Goal: Transaction & Acquisition: Purchase product/service

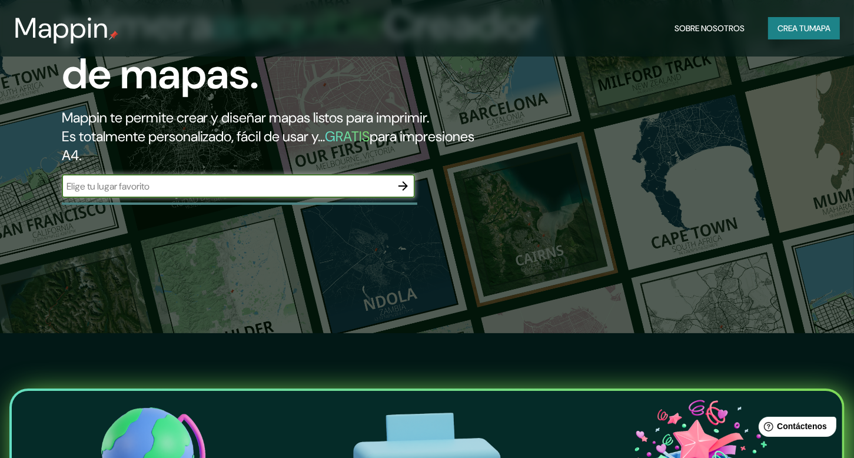
scroll to position [118, 0]
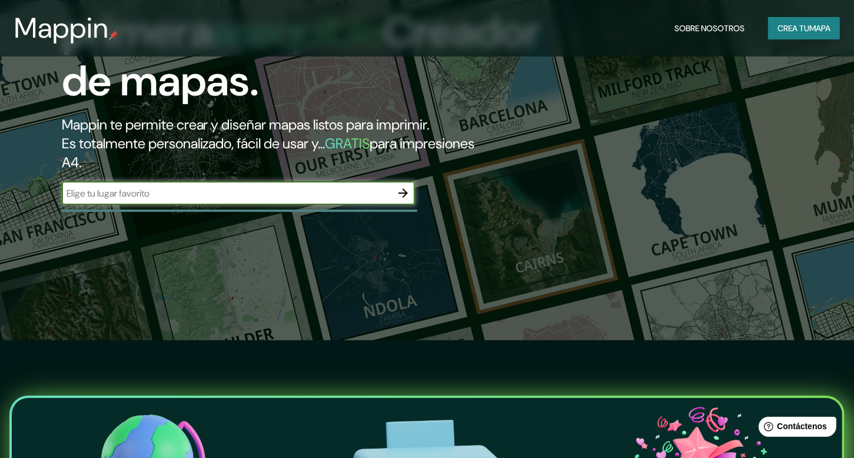
click at [204, 187] on input "text" at bounding box center [227, 194] width 330 height 14
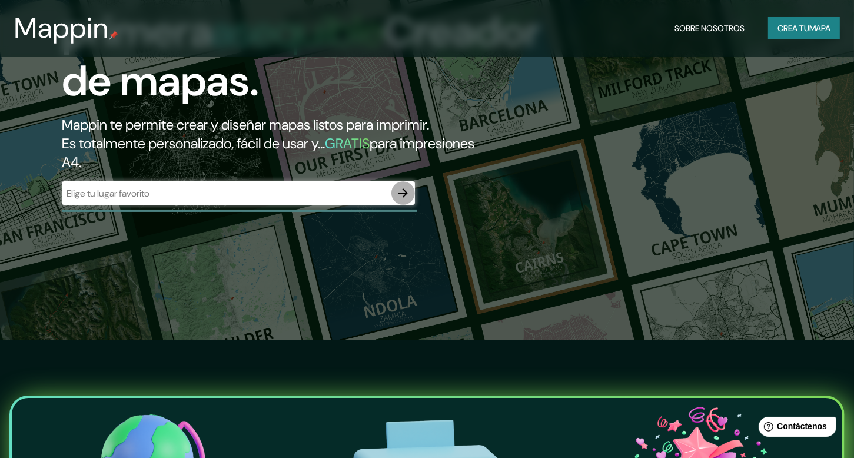
click at [400, 191] on icon "button" at bounding box center [403, 193] width 14 height 14
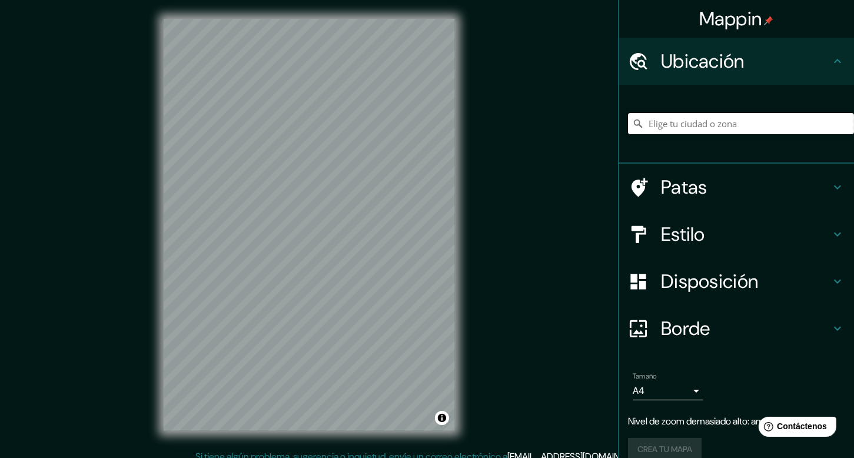
click at [655, 120] on input "Elige tu ciudad o zona" at bounding box center [741, 123] width 226 height 21
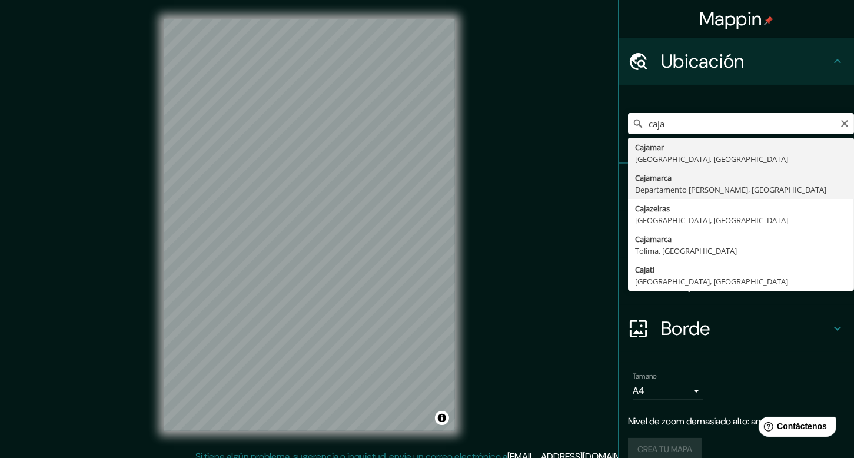
type input "Cajamarca, [GEOGRAPHIC_DATA][PERSON_NAME], [GEOGRAPHIC_DATA]"
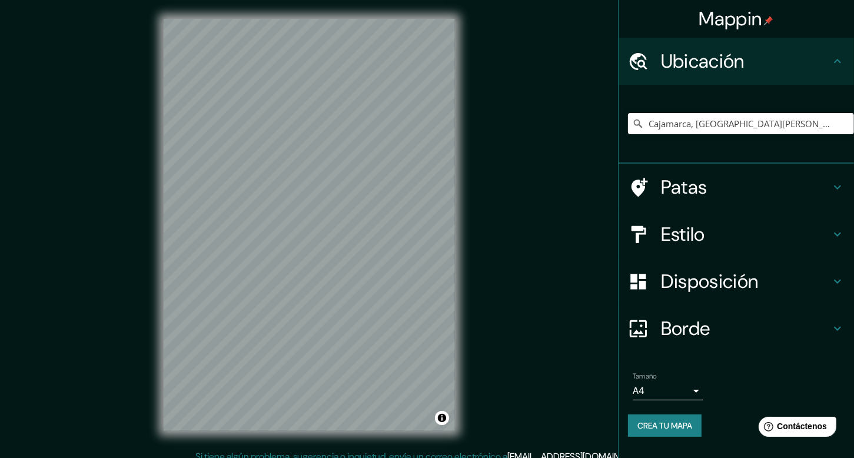
click at [757, 185] on h4 "Patas" at bounding box center [746, 187] width 170 height 24
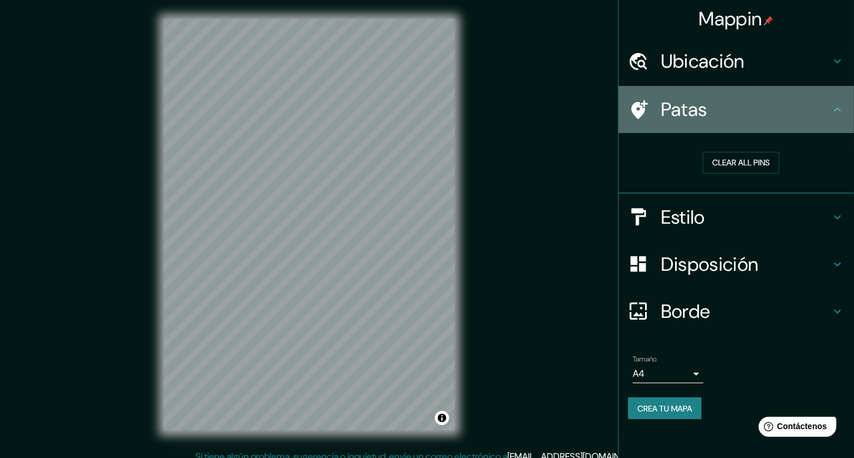
click at [798, 106] on h4 "Patas" at bounding box center [746, 110] width 170 height 24
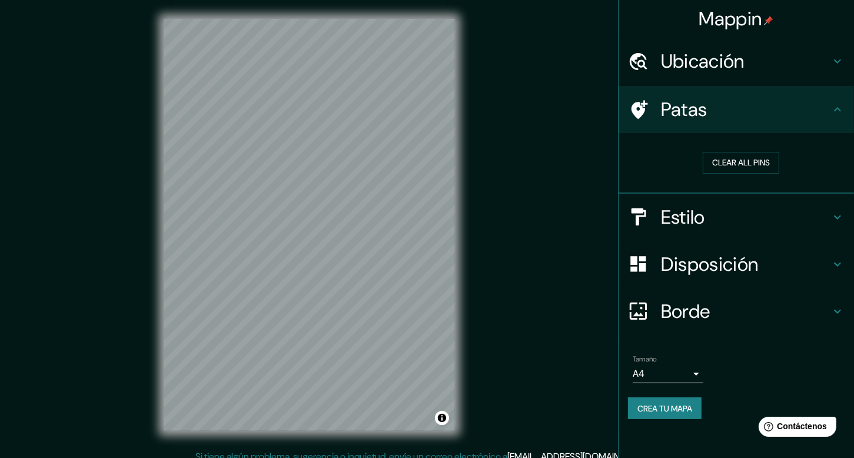
click at [754, 222] on h4 "Estilo" at bounding box center [746, 217] width 170 height 24
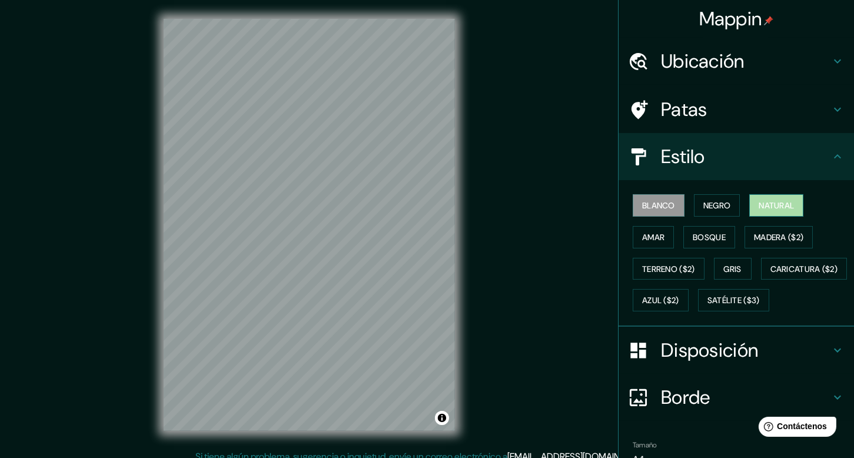
click at [759, 201] on font "Natural" at bounding box center [776, 205] width 35 height 11
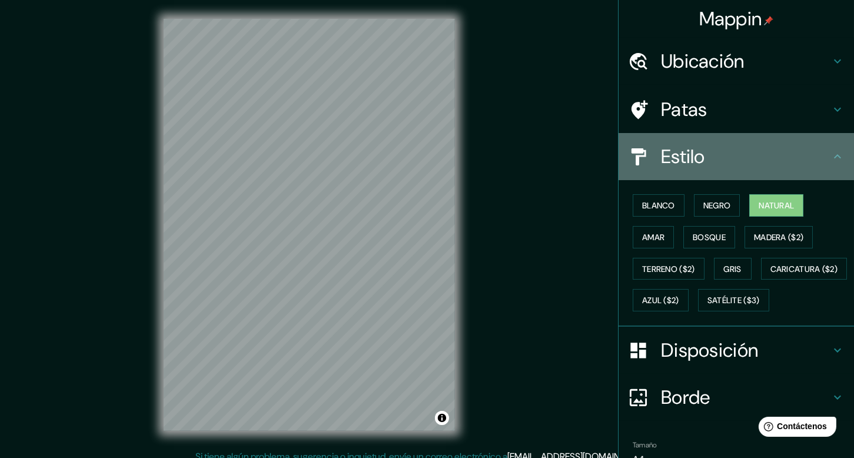
click at [811, 163] on h4 "Estilo" at bounding box center [746, 157] width 170 height 24
click at [816, 157] on h4 "Estilo" at bounding box center [746, 157] width 170 height 24
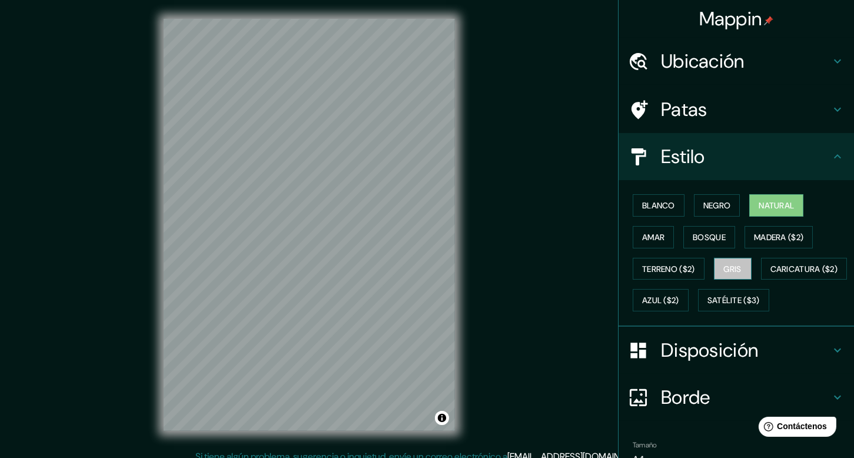
click at [729, 267] on font "Gris" at bounding box center [733, 269] width 18 height 11
click at [646, 266] on font "Terreno ($2)" at bounding box center [668, 269] width 53 height 11
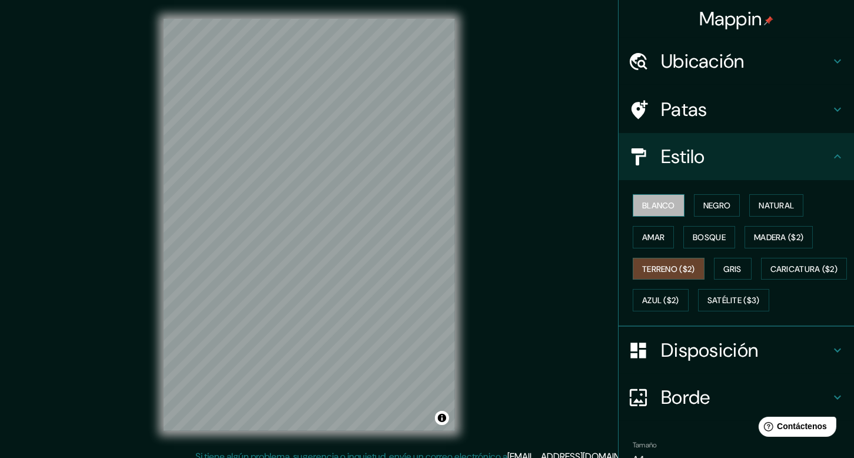
click at [656, 205] on font "Blanco" at bounding box center [658, 205] width 33 height 11
click at [711, 203] on font "Negro" at bounding box center [717, 205] width 28 height 11
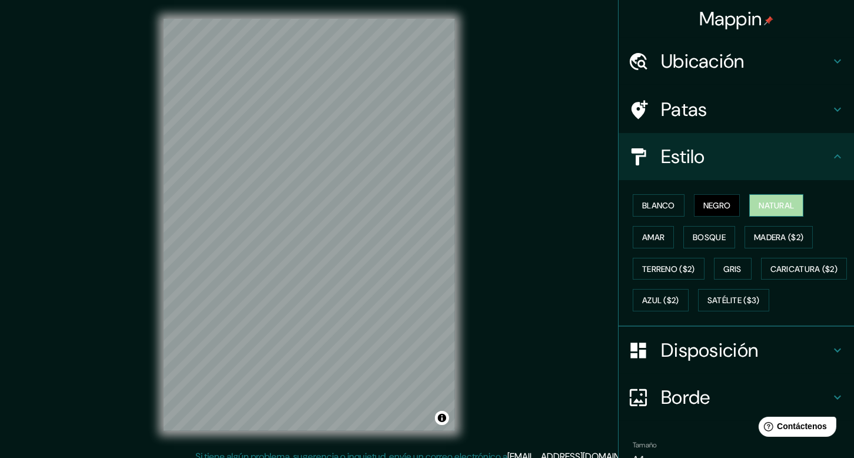
click at [749, 205] on button "Natural" at bounding box center [776, 205] width 54 height 22
click at [633, 241] on button "Amar" at bounding box center [653, 237] width 41 height 22
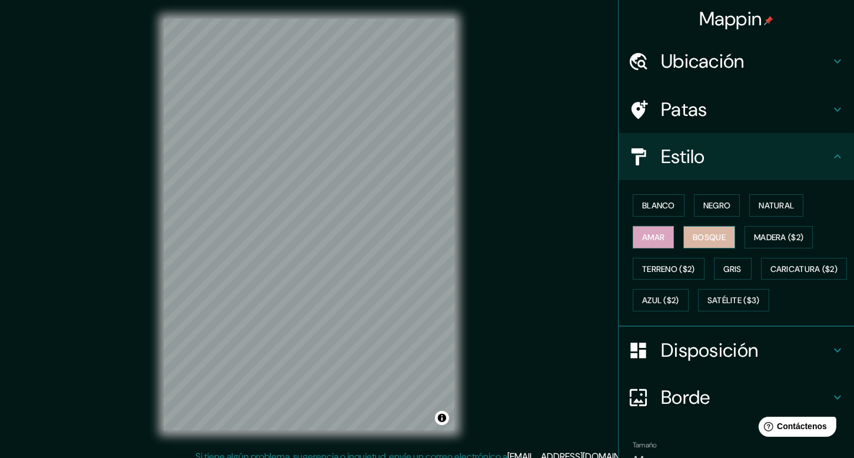
click at [693, 234] on font "Bosque" at bounding box center [709, 237] width 33 height 11
click at [763, 228] on button "Madera ($2)" at bounding box center [779, 237] width 68 height 22
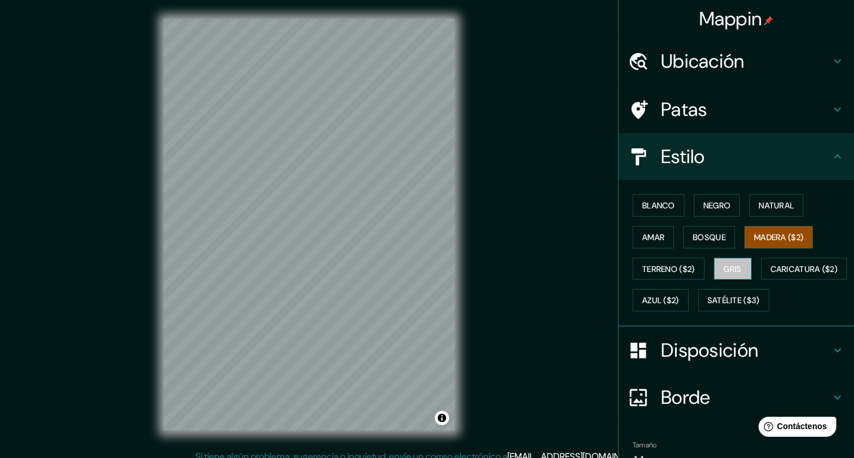
click at [729, 270] on font "Gris" at bounding box center [733, 269] width 18 height 11
click at [659, 274] on font "Terreno ($2)" at bounding box center [668, 268] width 53 height 15
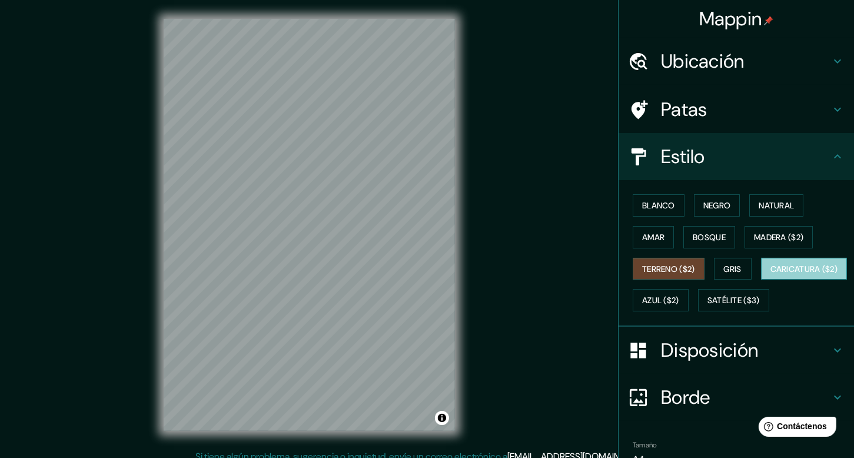
drag, startPoint x: 636, startPoint y: 300, endPoint x: 680, endPoint y: 300, distance: 44.2
click at [771, 274] on font "Caricatura ($2)" at bounding box center [805, 269] width 68 height 11
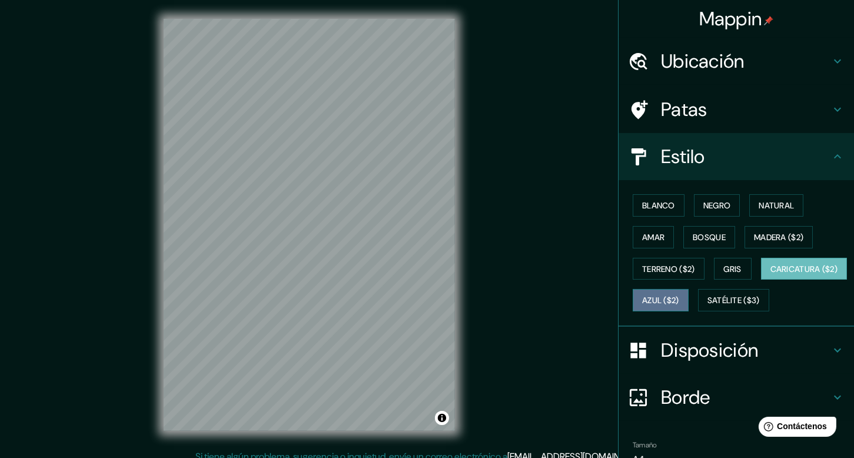
click at [679, 302] on font "Azul ($2)" at bounding box center [660, 301] width 37 height 11
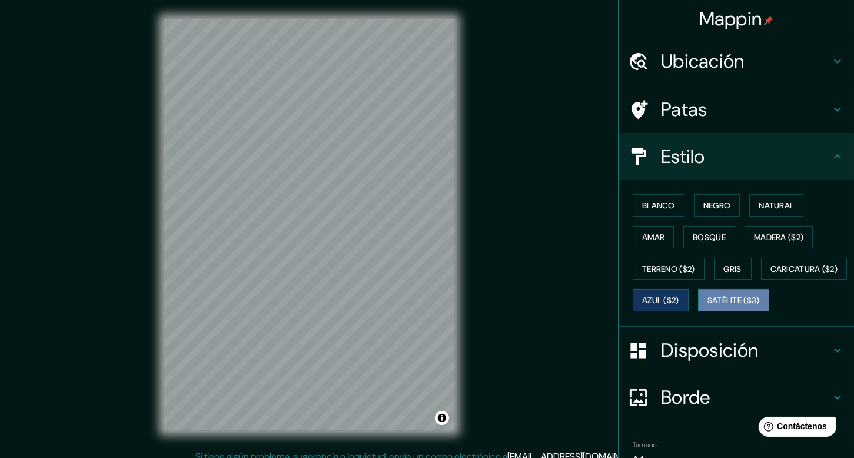
click at [698, 311] on button "Satélite ($3)" at bounding box center [733, 300] width 71 height 22
drag, startPoint x: 632, startPoint y: 211, endPoint x: 678, endPoint y: 224, distance: 48.3
click at [633, 211] on button "Blanco" at bounding box center [659, 205] width 52 height 22
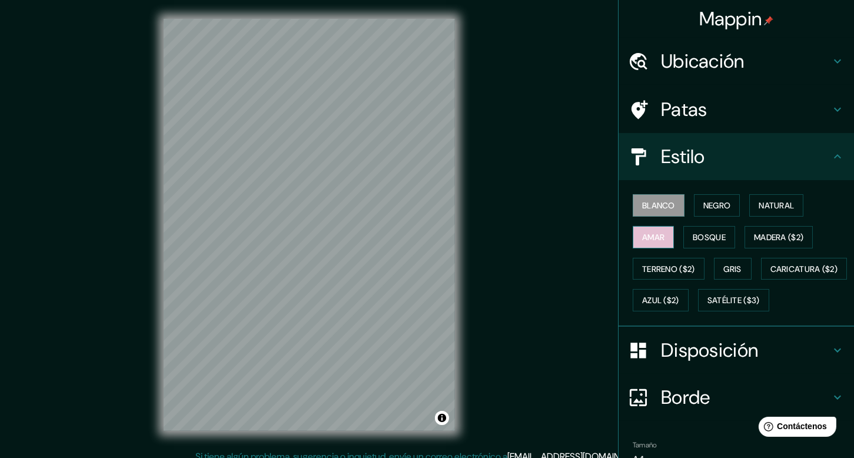
click at [643, 240] on font "Amar" at bounding box center [653, 237] width 22 height 11
drag, startPoint x: 701, startPoint y: 242, endPoint x: 769, endPoint y: 220, distance: 71.7
click at [702, 241] on font "Bosque" at bounding box center [709, 237] width 33 height 15
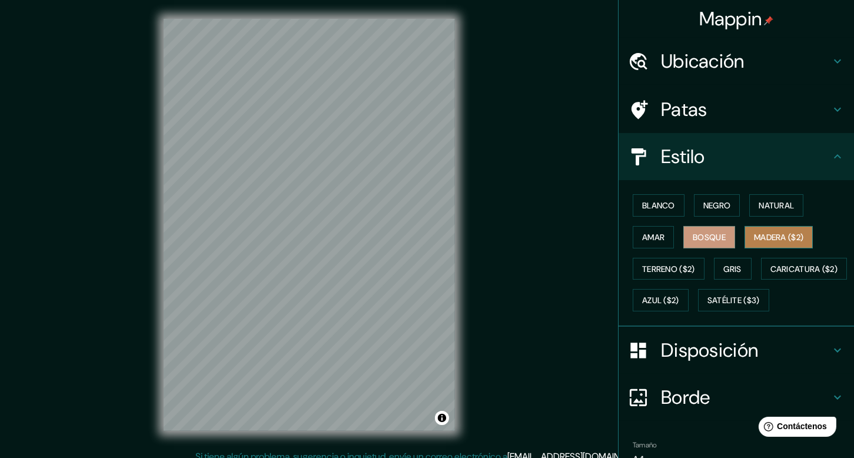
click at [774, 238] on font "Madera ($2)" at bounding box center [778, 237] width 49 height 11
click at [714, 243] on font "Bosque" at bounding box center [709, 237] width 33 height 15
drag, startPoint x: 765, startPoint y: 240, endPoint x: 751, endPoint y: 240, distance: 14.7
click at [765, 240] on font "Madera ($2)" at bounding box center [778, 237] width 49 height 11
click at [646, 241] on font "Amar" at bounding box center [653, 237] width 22 height 15
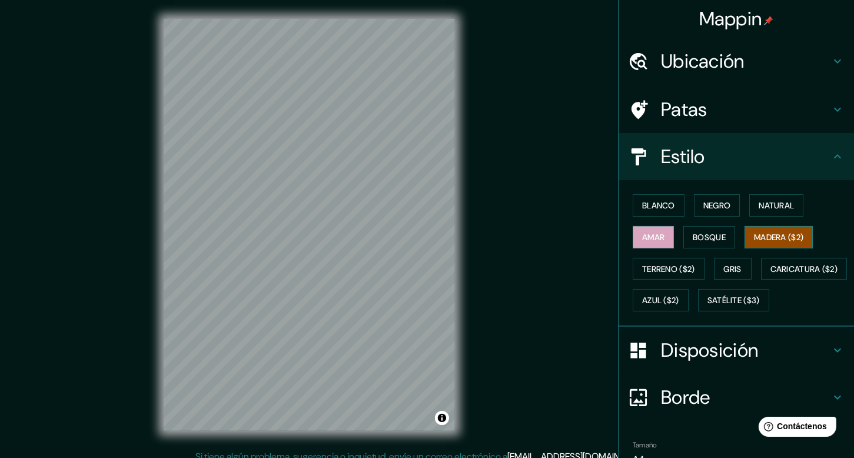
click at [745, 237] on button "Madera ($2)" at bounding box center [779, 237] width 68 height 22
click at [642, 241] on font "Amar" at bounding box center [653, 237] width 22 height 11
click at [772, 236] on font "Madera ($2)" at bounding box center [778, 237] width 49 height 11
click at [724, 269] on font "Gris" at bounding box center [733, 269] width 18 height 11
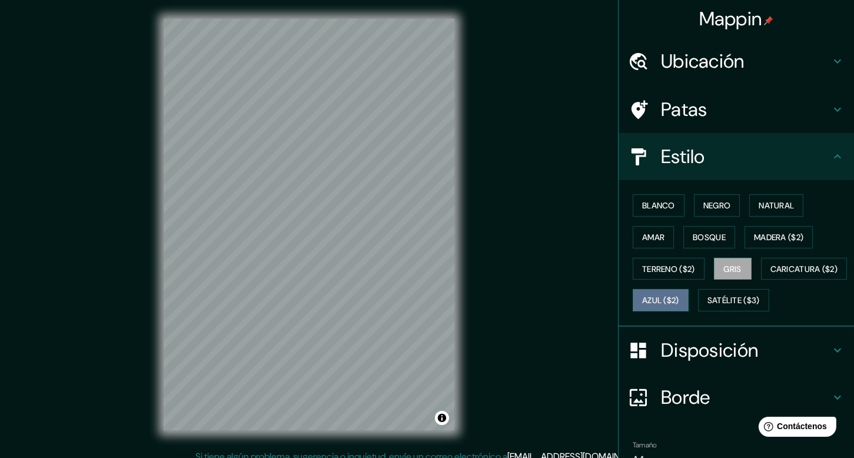
click at [679, 302] on font "Azul ($2)" at bounding box center [660, 301] width 37 height 11
click at [708, 306] on font "Satélite ($3)" at bounding box center [734, 301] width 52 height 11
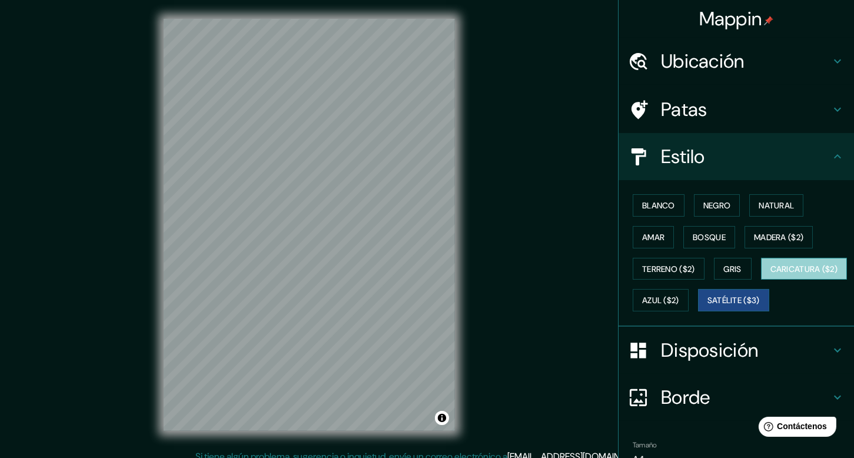
click at [771, 274] on font "Caricatura ($2)" at bounding box center [805, 269] width 68 height 11
click at [672, 286] on div "Blanco Negro Natural Amar Bosque Madera ($2) Terreno ($2) Gris Caricatura ($2) …" at bounding box center [741, 253] width 226 height 127
drag, startPoint x: 671, startPoint y: 271, endPoint x: 721, endPoint y: 281, distance: 50.9
click at [685, 287] on div "Blanco Negro Natural Amar Bosque Madera ($2) Terreno ($2) Gris Caricatura ($2) …" at bounding box center [741, 253] width 226 height 127
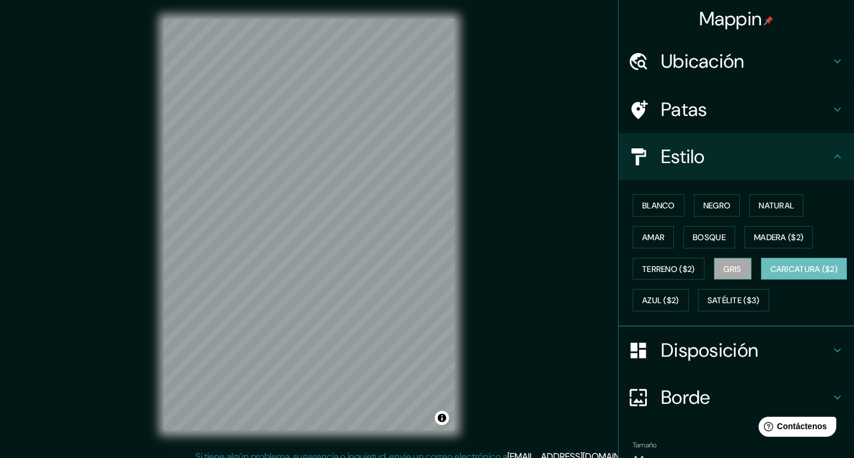
click at [729, 269] on font "Gris" at bounding box center [733, 269] width 18 height 11
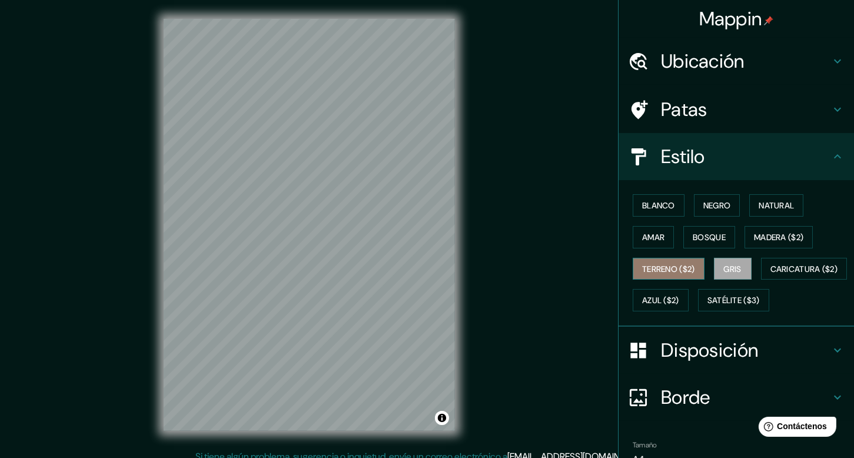
click at [669, 267] on font "Terreno ($2)" at bounding box center [668, 269] width 53 height 11
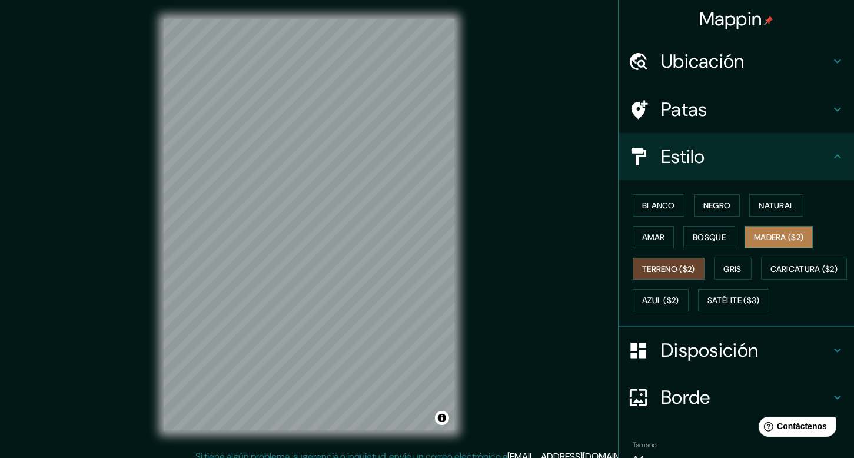
click at [778, 234] on font "Madera ($2)" at bounding box center [778, 237] width 49 height 11
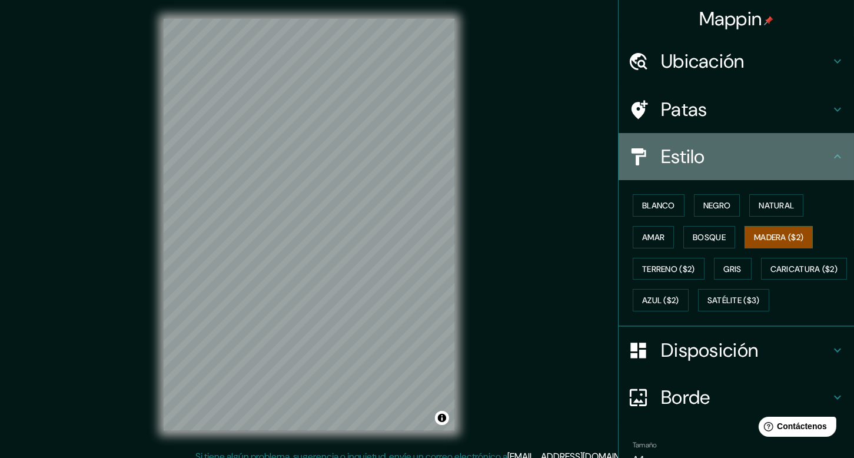
click at [665, 152] on font "Estilo" at bounding box center [683, 156] width 44 height 25
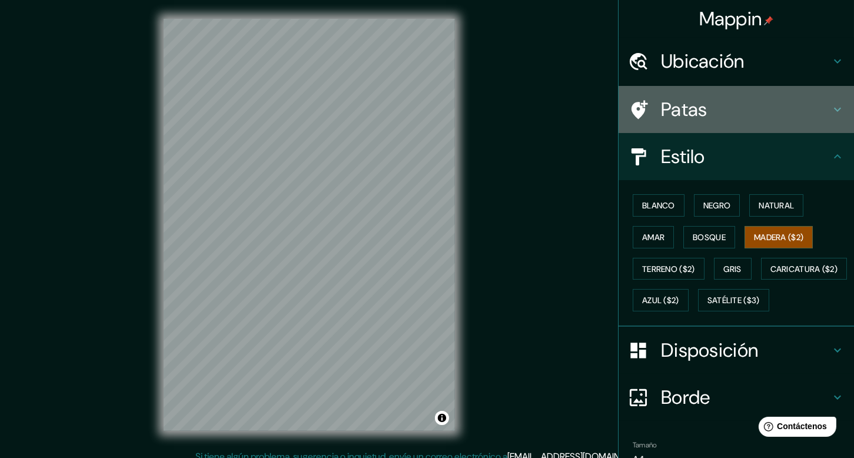
click at [831, 113] on icon at bounding box center [838, 109] width 14 height 14
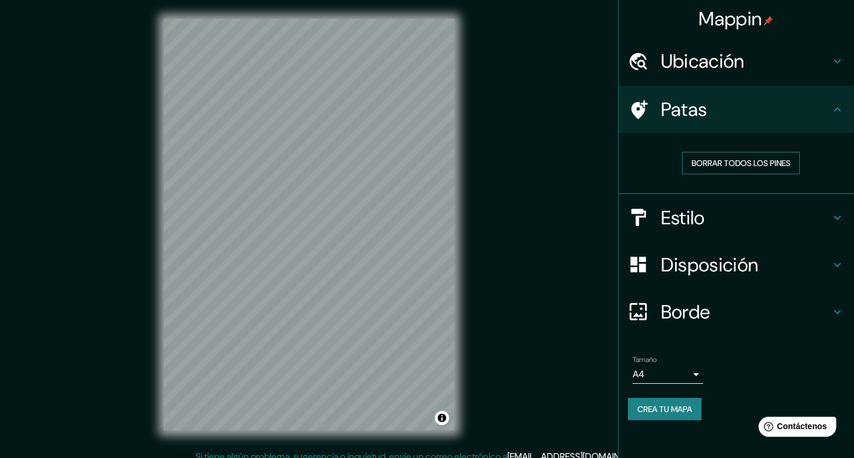
click at [765, 163] on font "Borrar todos los pines" at bounding box center [741, 163] width 99 height 11
click at [721, 160] on font "Borrar todos los pines" at bounding box center [741, 163] width 99 height 11
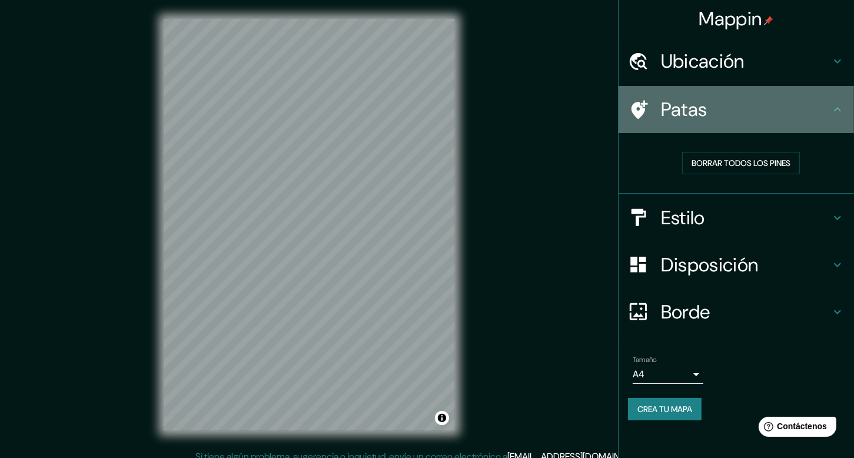
click at [641, 109] on icon at bounding box center [640, 109] width 16 height 19
click at [824, 105] on h4 "Patas" at bounding box center [746, 110] width 170 height 24
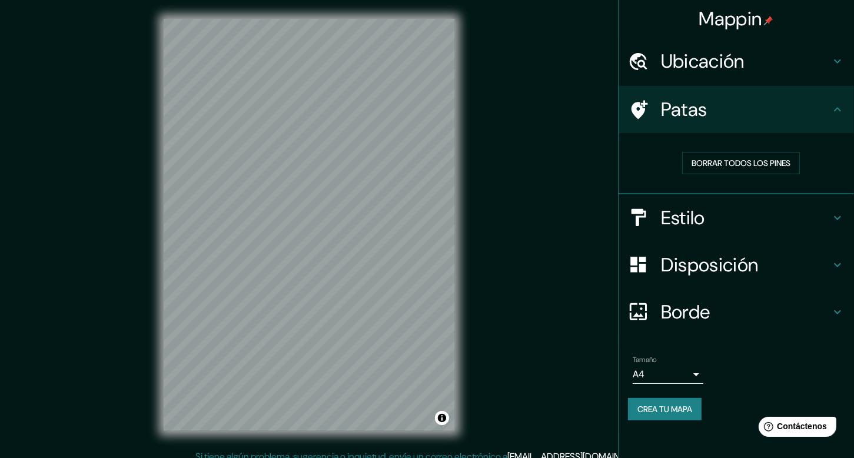
click at [764, 265] on h4 "Disposición" at bounding box center [746, 265] width 170 height 24
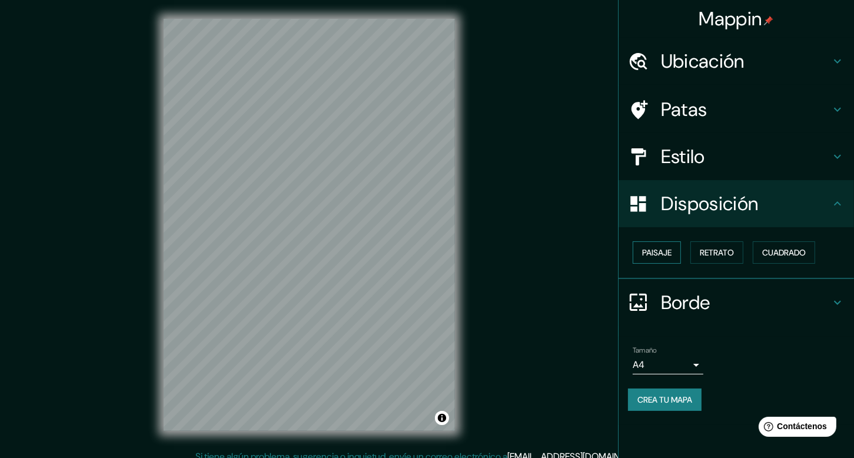
click at [664, 252] on font "Paisaje" at bounding box center [656, 252] width 29 height 11
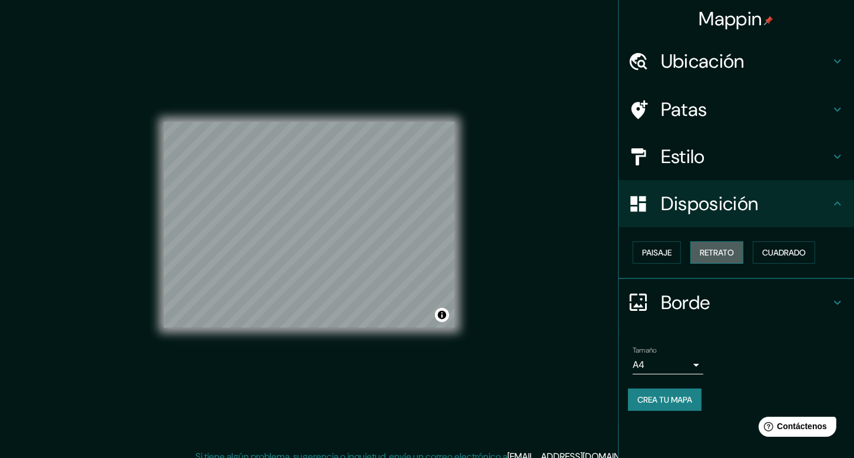
click at [716, 257] on font "Retrato" at bounding box center [717, 252] width 34 height 15
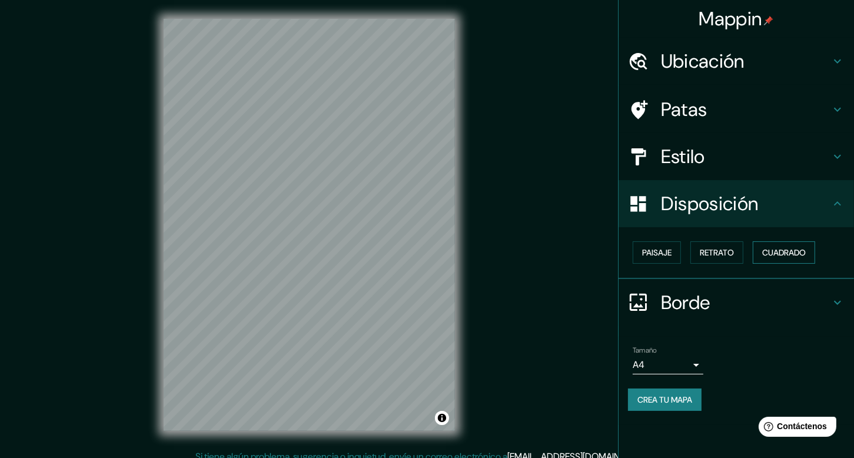
click at [774, 254] on font "Cuadrado" at bounding box center [784, 252] width 44 height 11
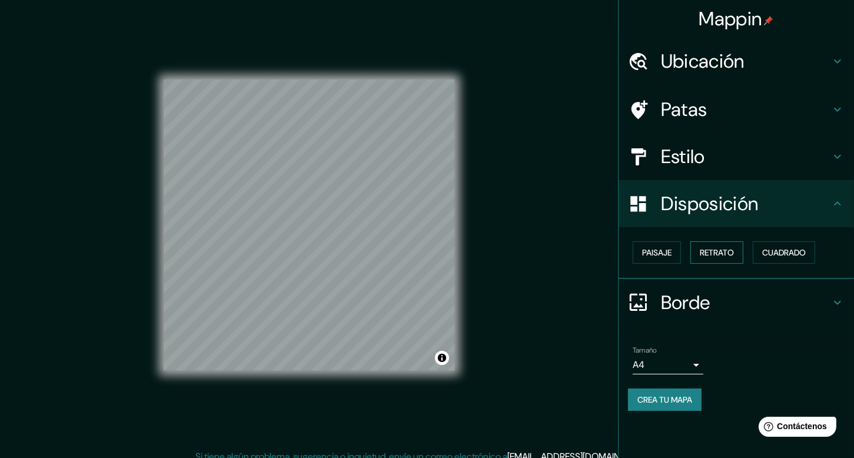
click at [728, 248] on font "Retrato" at bounding box center [717, 252] width 34 height 11
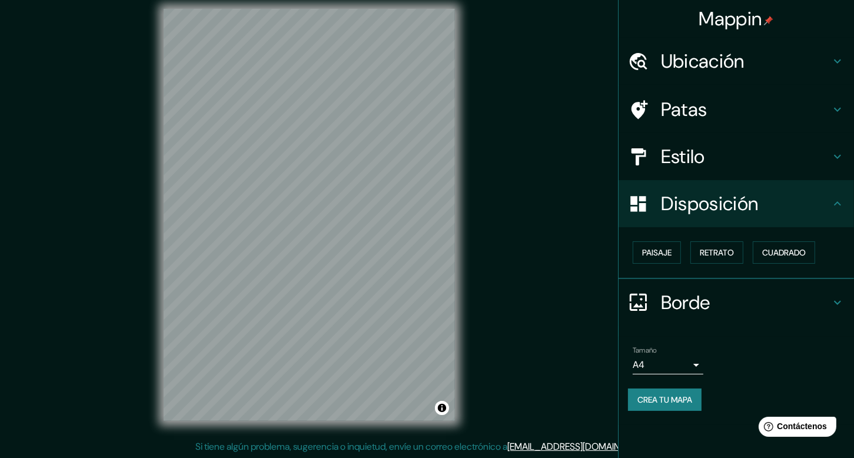
scroll to position [11, 0]
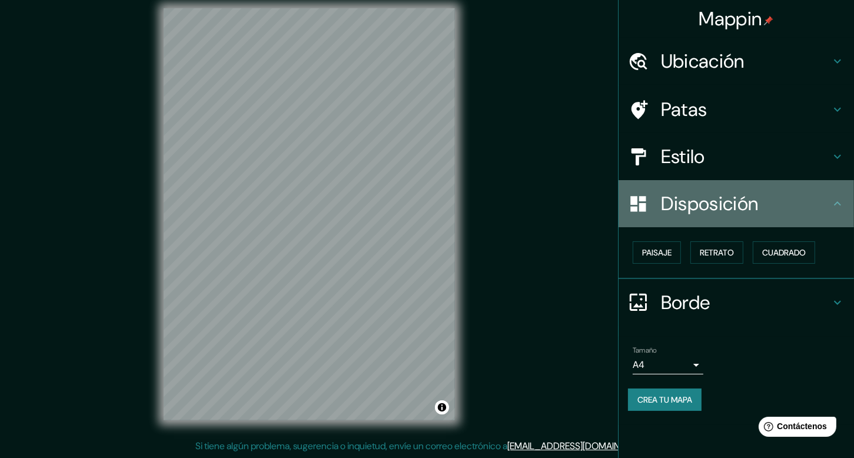
click at [798, 211] on h4 "Disposición" at bounding box center [746, 204] width 170 height 24
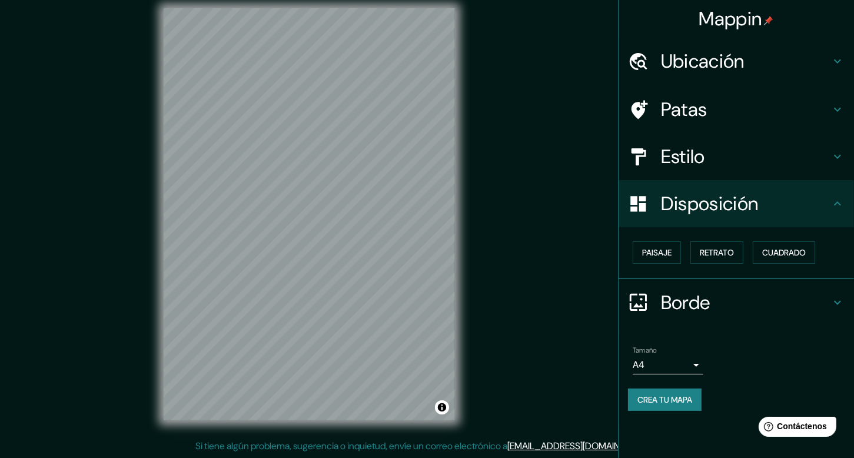
click at [827, 205] on h4 "Disposición" at bounding box center [746, 204] width 170 height 24
click at [838, 212] on div "Disposición" at bounding box center [736, 203] width 235 height 47
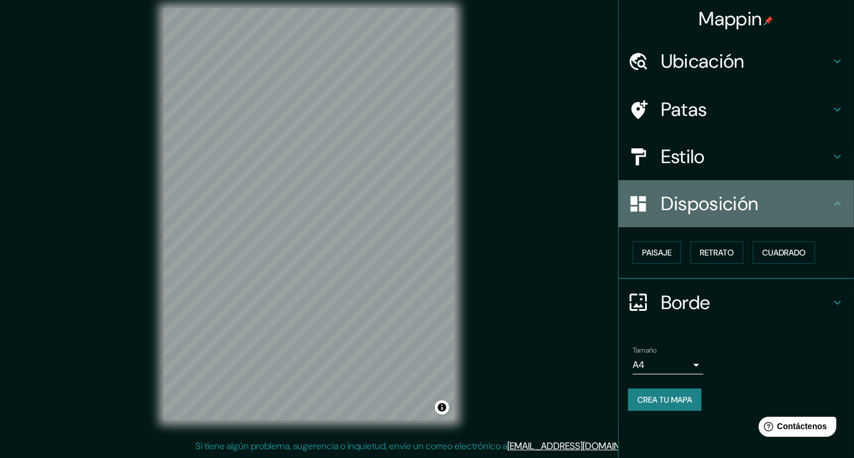
click at [805, 196] on h4 "Disposición" at bounding box center [746, 204] width 170 height 24
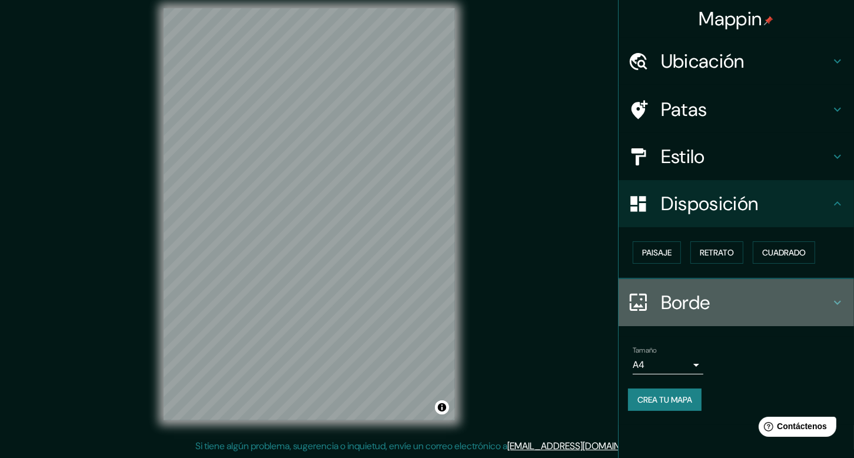
click at [811, 309] on h4 "Borde" at bounding box center [746, 303] width 170 height 24
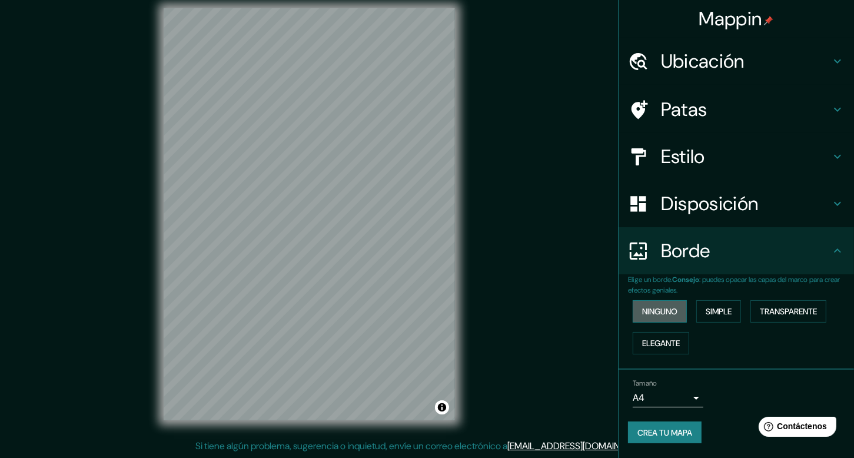
click at [668, 309] on font "Ninguno" at bounding box center [659, 311] width 35 height 11
click at [727, 316] on font "Simple" at bounding box center [719, 311] width 26 height 11
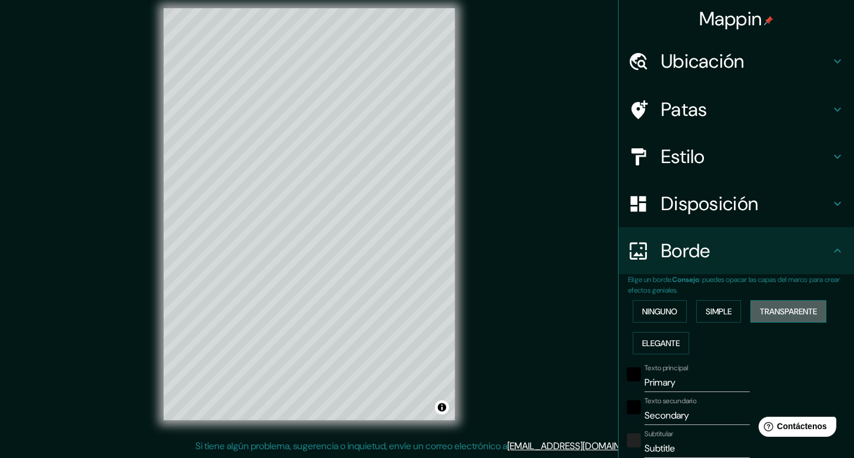
click at [752, 317] on button "Transparente" at bounding box center [789, 311] width 76 height 22
click at [642, 341] on font "Elegante" at bounding box center [661, 343] width 38 height 11
click at [673, 338] on font "Elegante" at bounding box center [661, 343] width 38 height 11
type input "40"
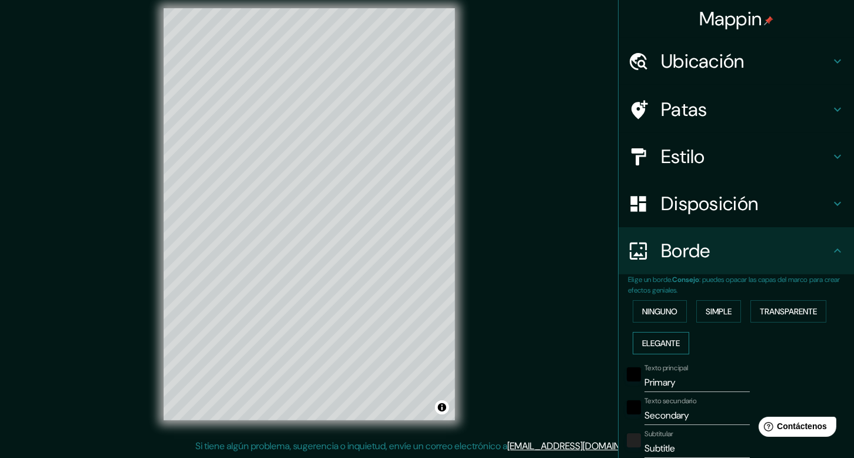
type input "20"
click at [650, 334] on button "Elegante" at bounding box center [661, 343] width 57 height 22
type input "40"
type input "20"
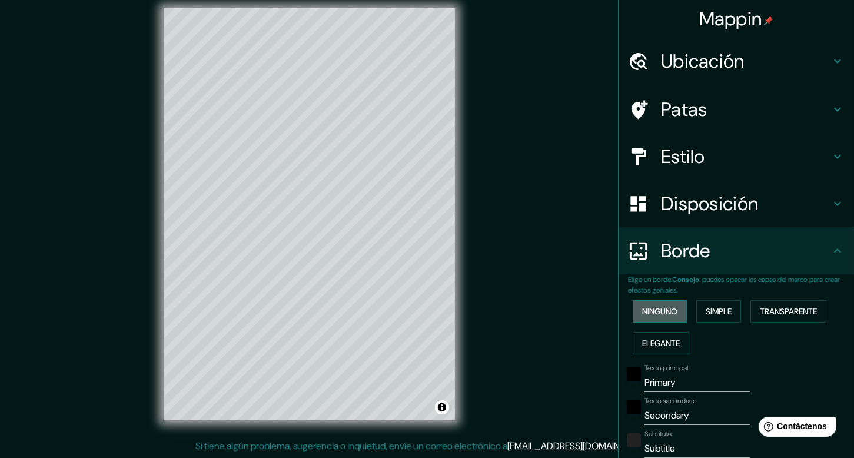
click at [650, 320] on button "Ninguno" at bounding box center [660, 311] width 54 height 22
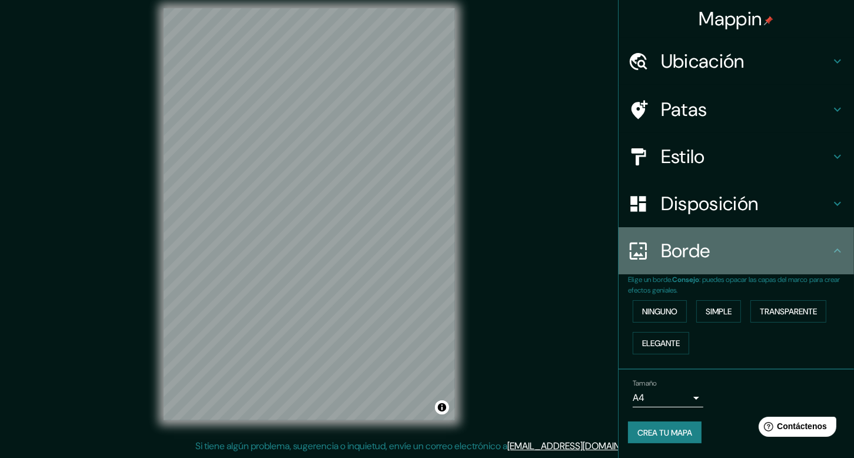
click at [827, 247] on h4 "Borde" at bounding box center [746, 251] width 170 height 24
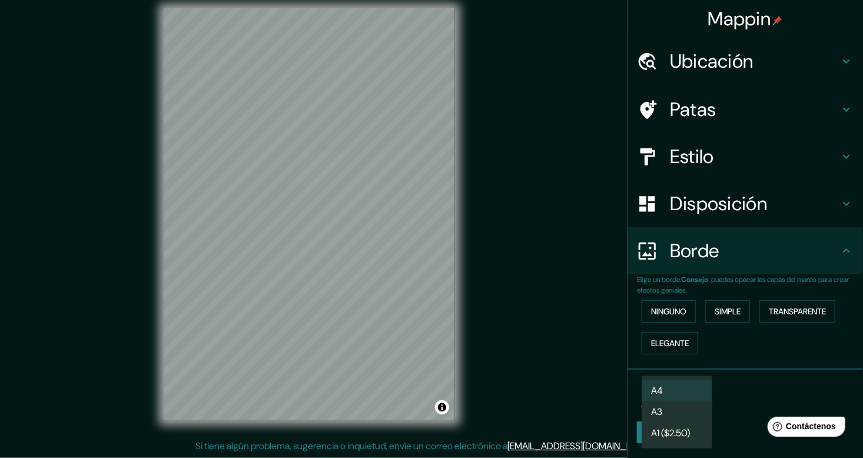
click at [686, 388] on body "Mappin Ubicación Cajamarca, [GEOGRAPHIC_DATA][PERSON_NAME], [GEOGRAPHIC_DATA] P…" at bounding box center [431, 218] width 863 height 458
click at [671, 415] on li "A3" at bounding box center [677, 413] width 71 height 22
type input "a4"
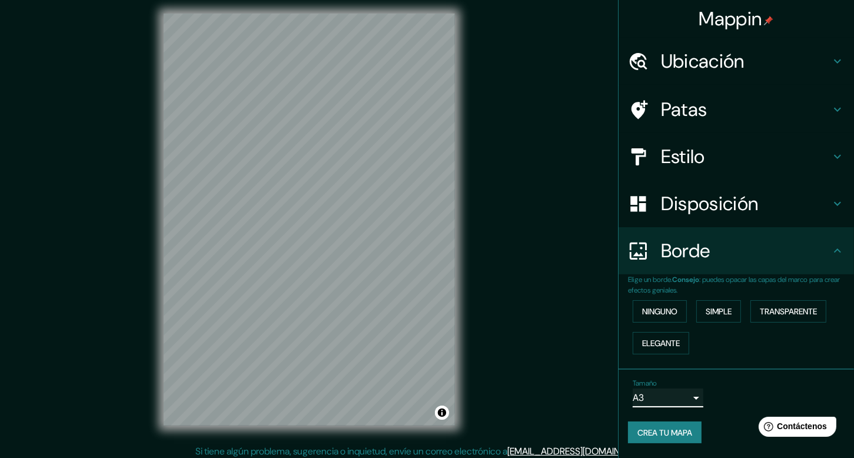
scroll to position [0, 0]
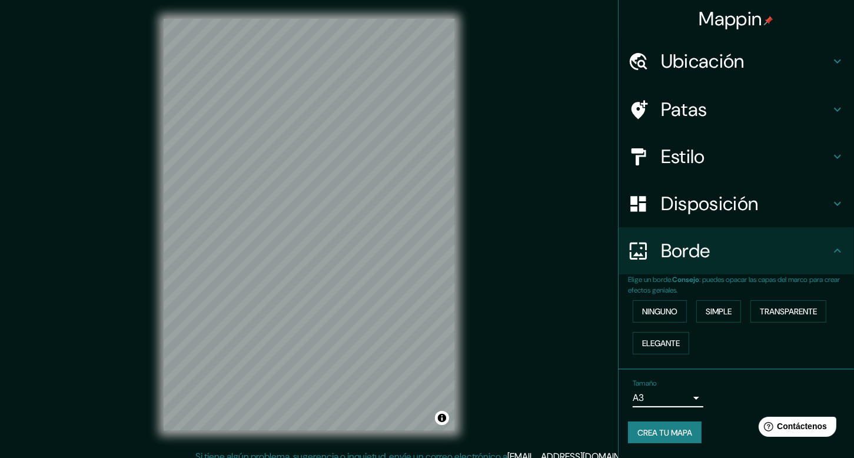
click at [808, 66] on h4 "Ubicación" at bounding box center [746, 61] width 170 height 24
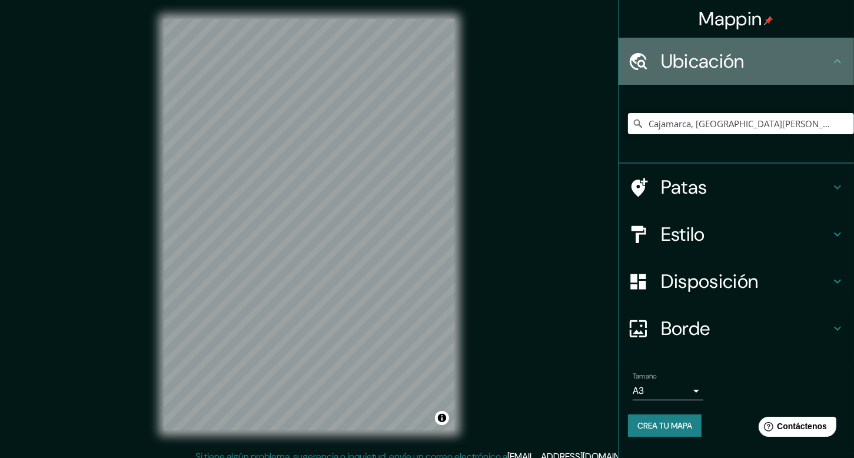
click at [824, 60] on h4 "Ubicación" at bounding box center [746, 61] width 170 height 24
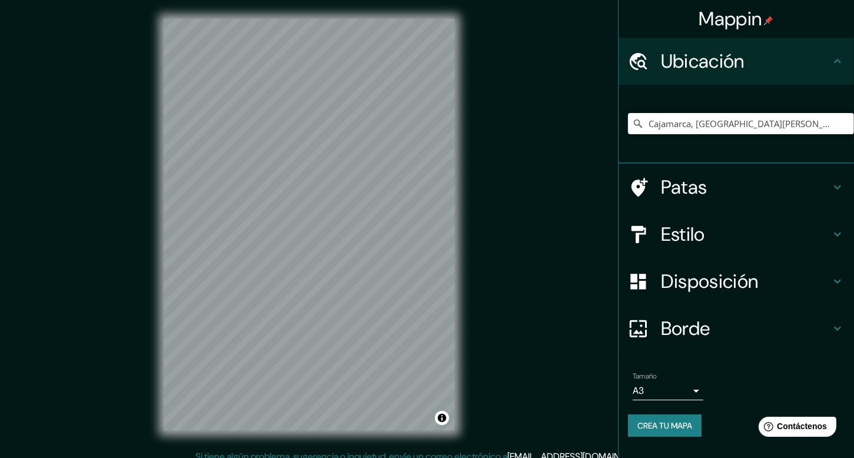
click at [834, 66] on icon at bounding box center [838, 61] width 14 height 14
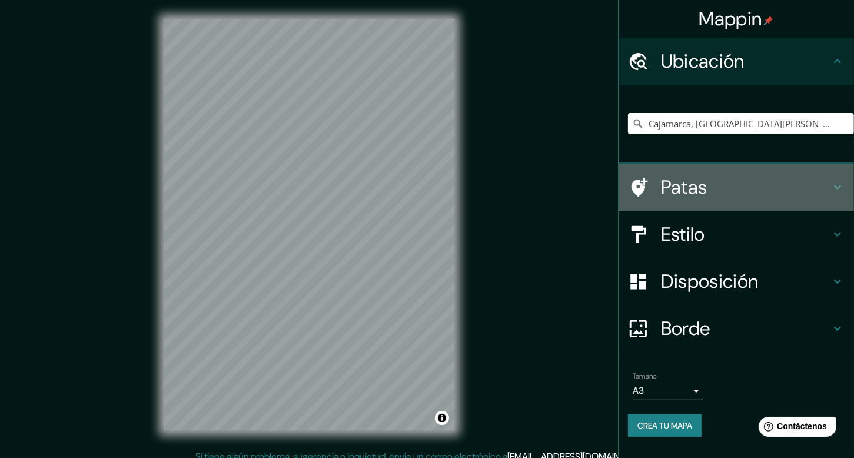
click at [779, 192] on h4 "Patas" at bounding box center [746, 187] width 170 height 24
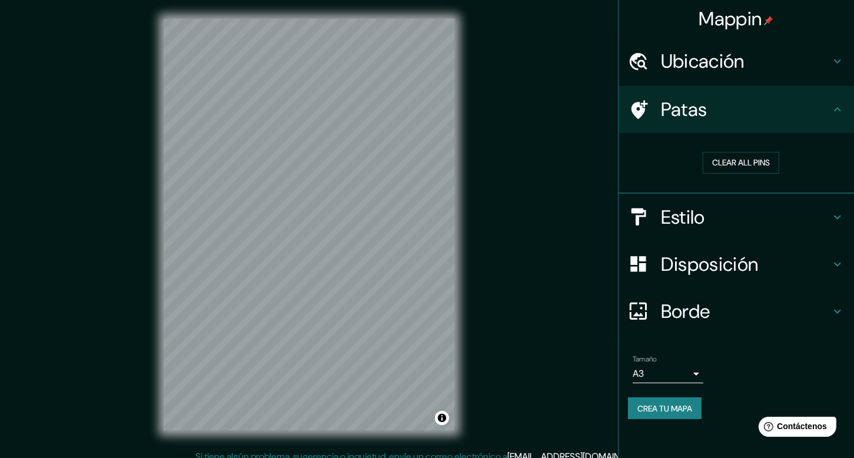
click at [779, 210] on h4 "Estilo" at bounding box center [746, 217] width 170 height 24
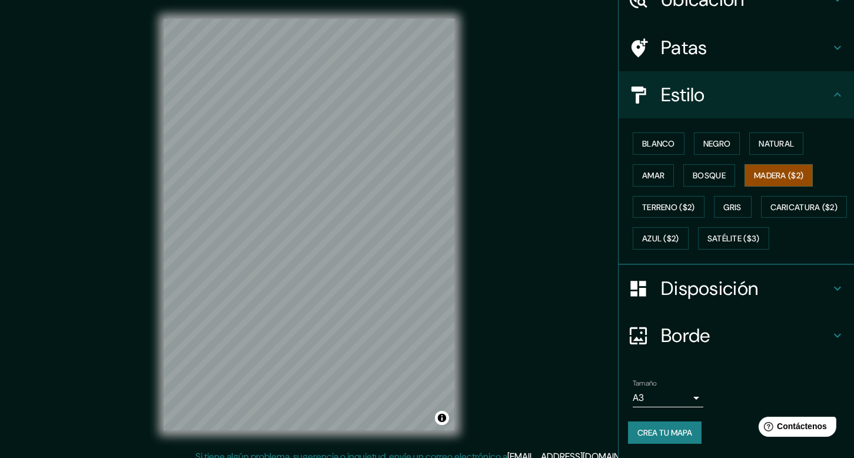
scroll to position [91, 0]
click at [649, 170] on font "Amar" at bounding box center [653, 175] width 22 height 11
click at [774, 170] on font "Madera ($2)" at bounding box center [778, 175] width 49 height 11
click at [633, 164] on button "Amar" at bounding box center [653, 175] width 41 height 22
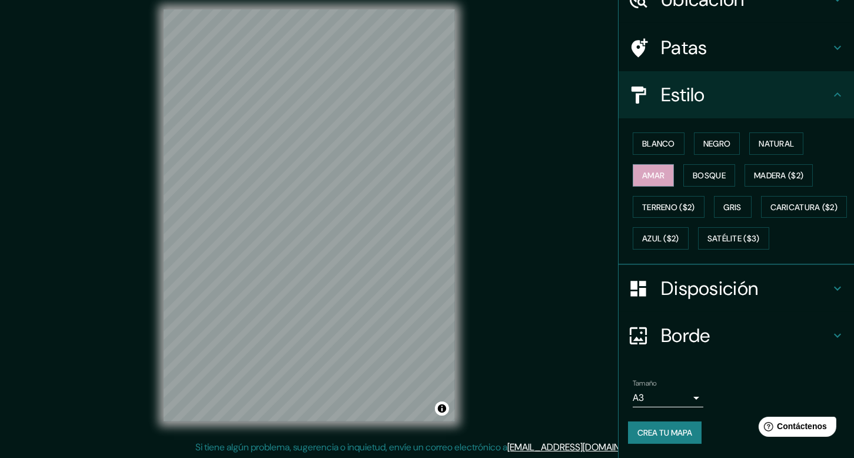
scroll to position [11, 0]
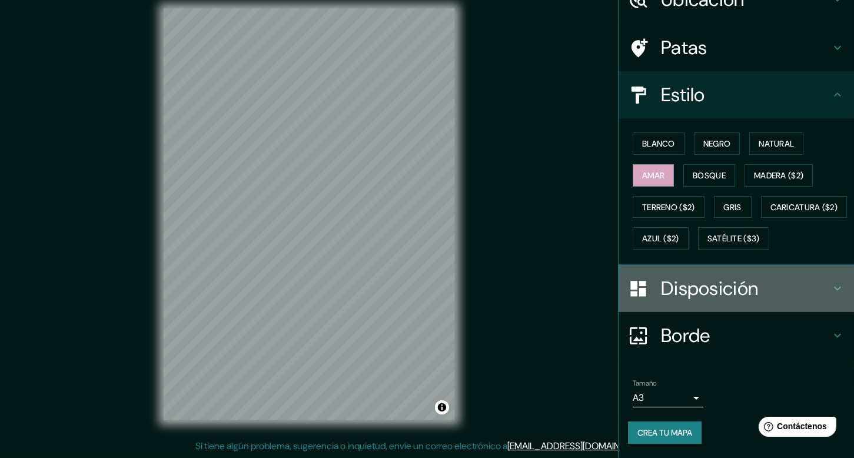
click at [784, 278] on h4 "Disposición" at bounding box center [746, 289] width 170 height 24
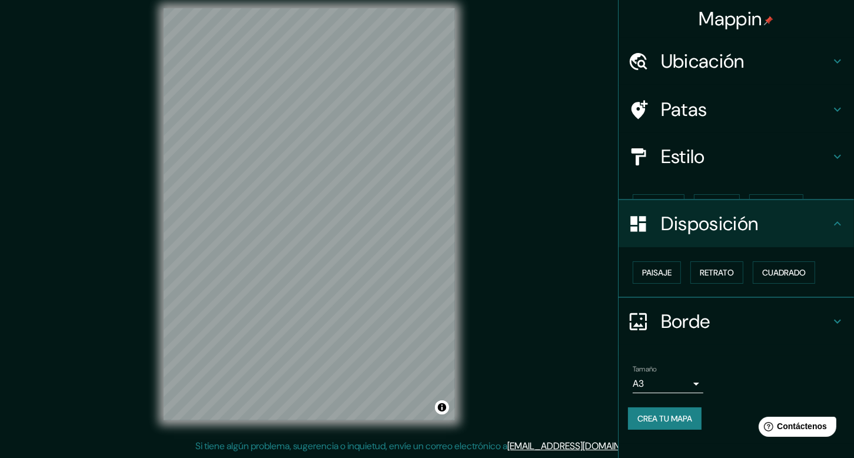
scroll to position [0, 0]
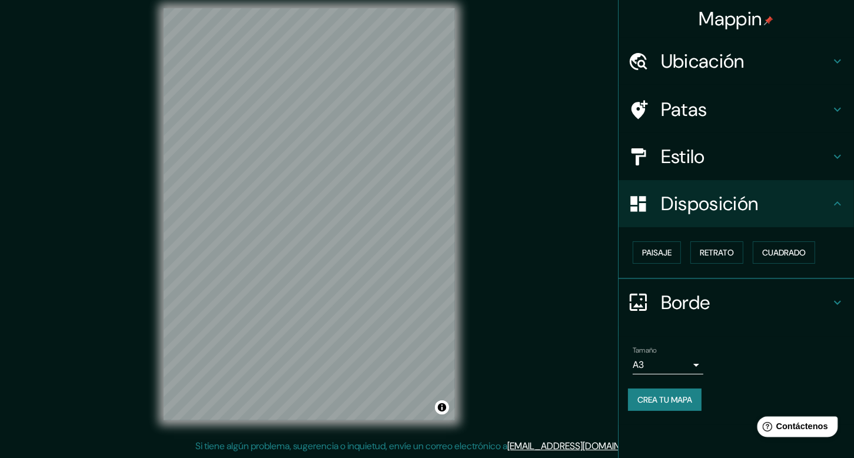
click at [788, 435] on div "Help Contáctenos" at bounding box center [797, 426] width 81 height 21
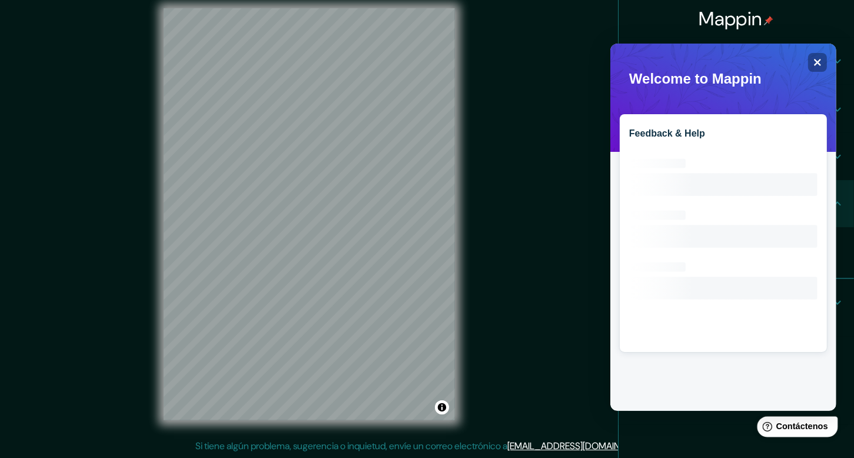
click at [771, 433] on div "Help Contáctenos" at bounding box center [797, 426] width 81 height 21
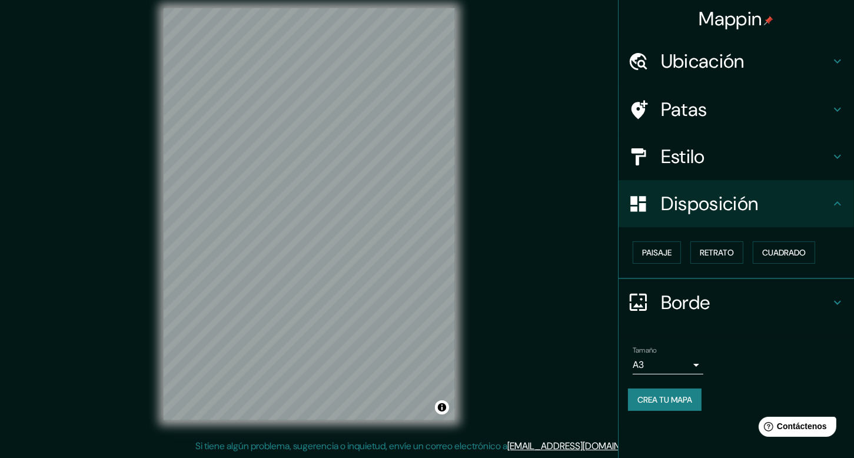
click at [659, 402] on font "Crea tu mapa" at bounding box center [665, 399] width 55 height 11
